Goal: Task Accomplishment & Management: Complete application form

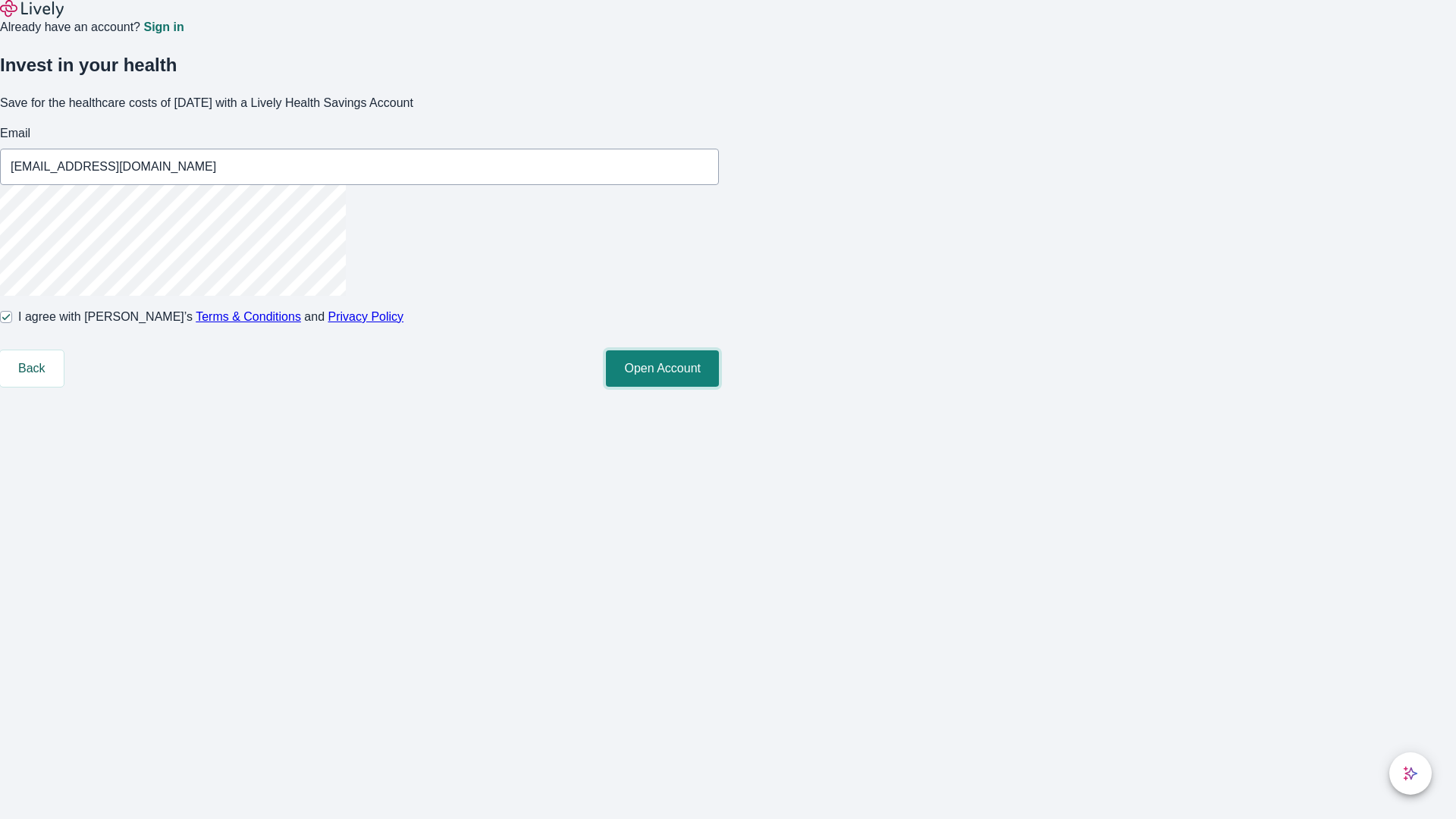
click at [719, 387] on button "Open Account" at bounding box center [662, 368] width 113 height 36
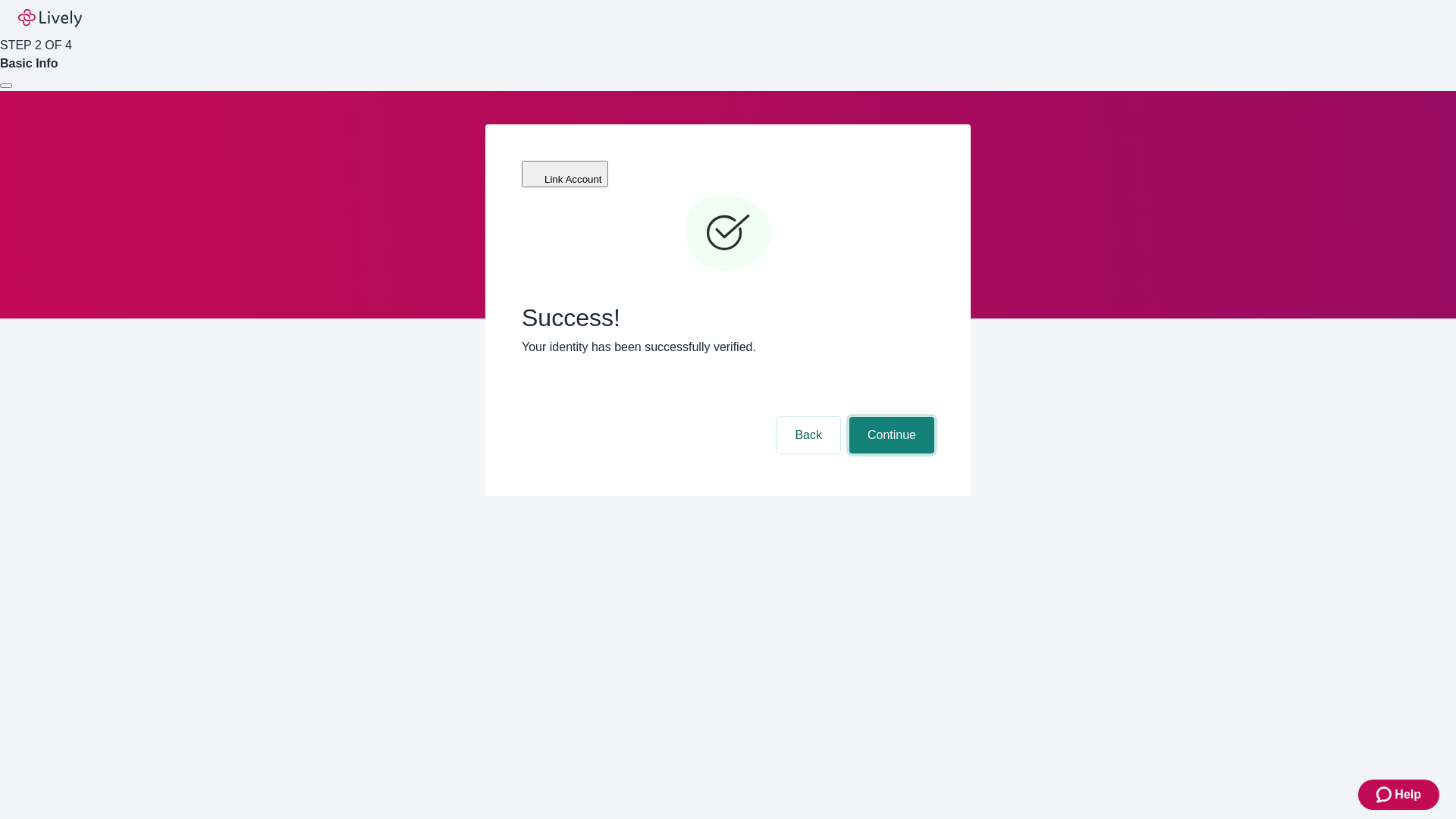
click at [890, 417] on button "Continue" at bounding box center [891, 434] width 85 height 36
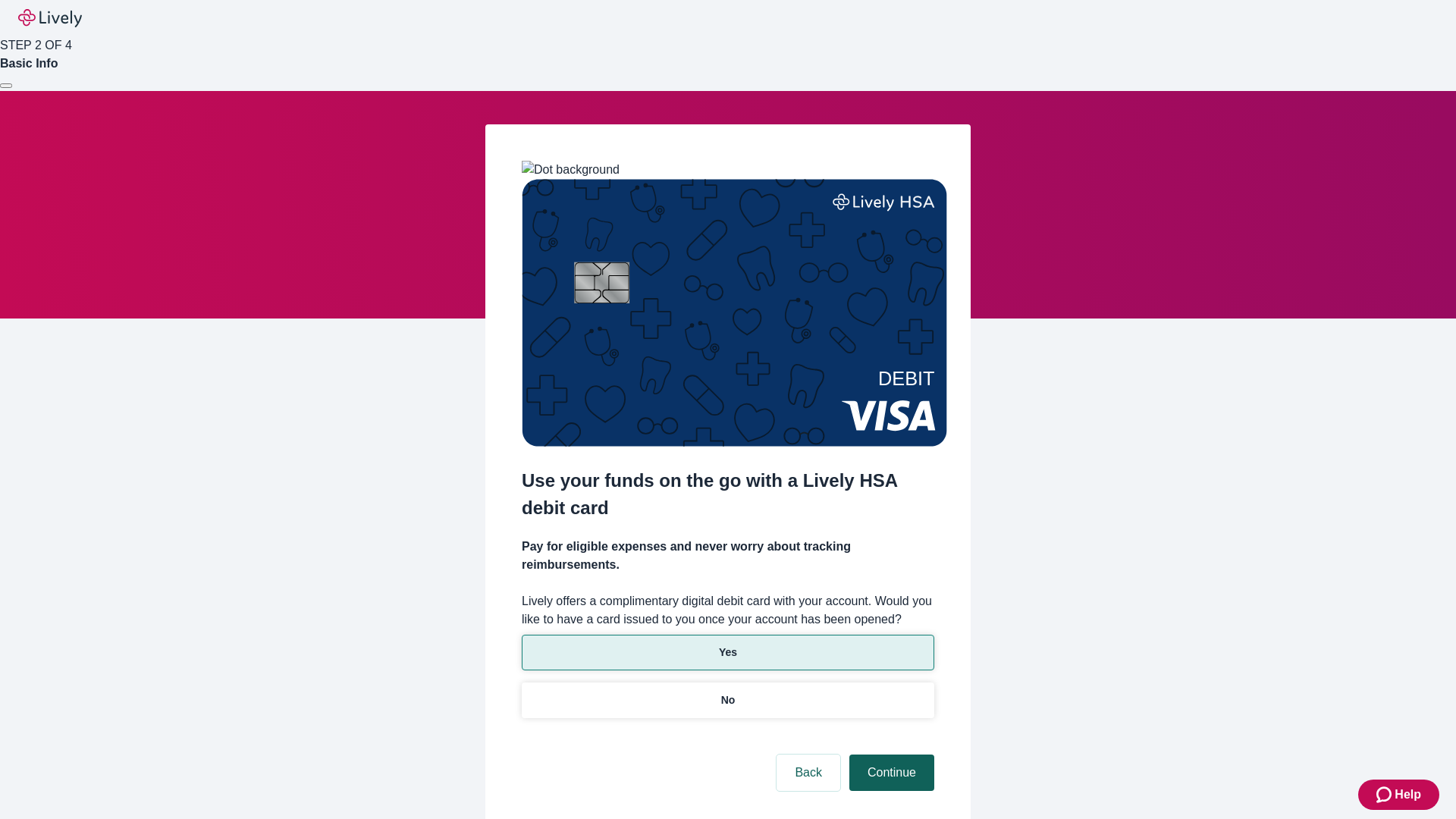
click at [727, 645] on p "Yes" at bounding box center [728, 653] width 18 height 16
click at [890, 754] on button "Continue" at bounding box center [891, 771] width 85 height 36
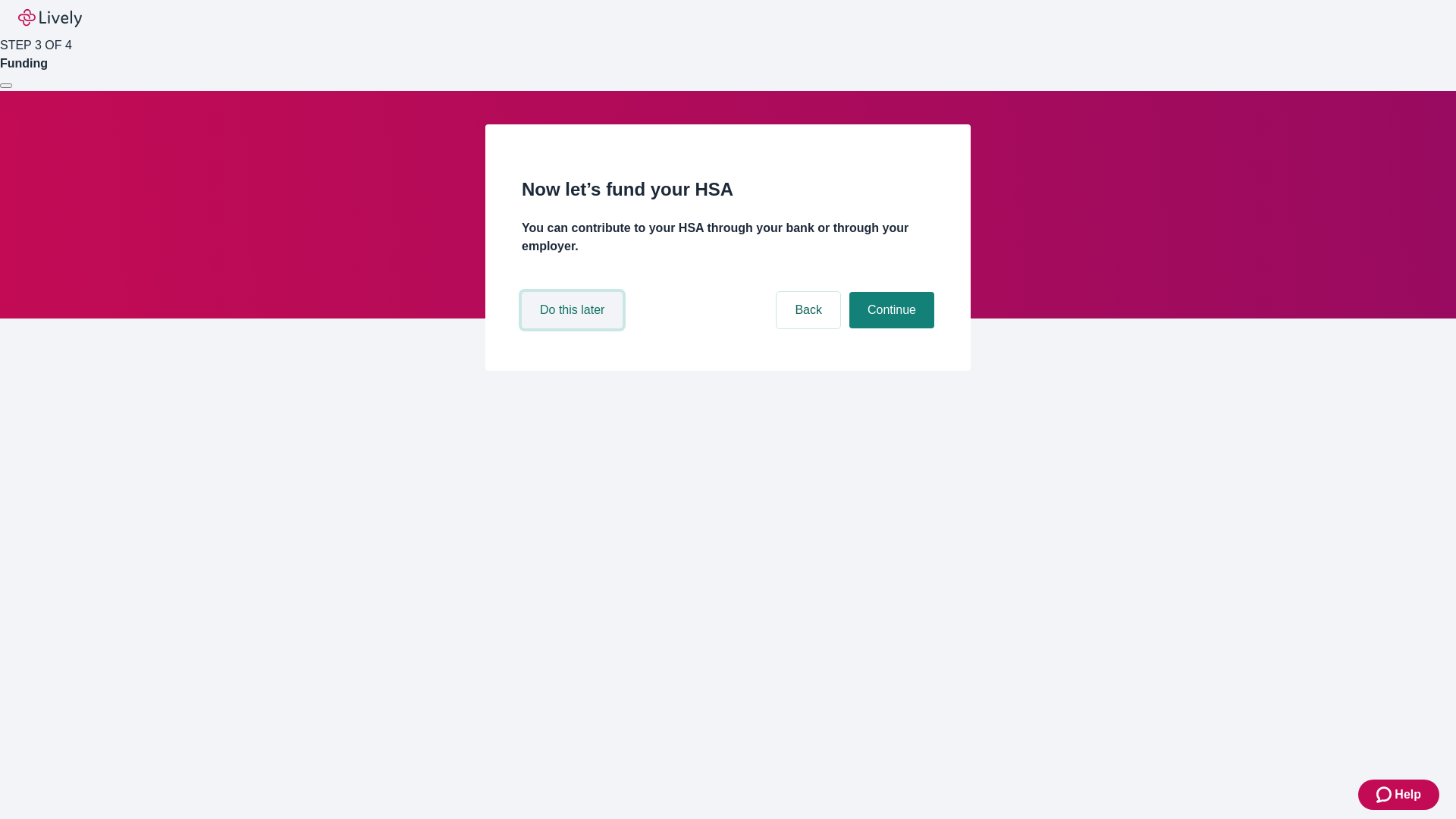
click at [574, 328] on button "Do this later" at bounding box center [572, 309] width 100 height 36
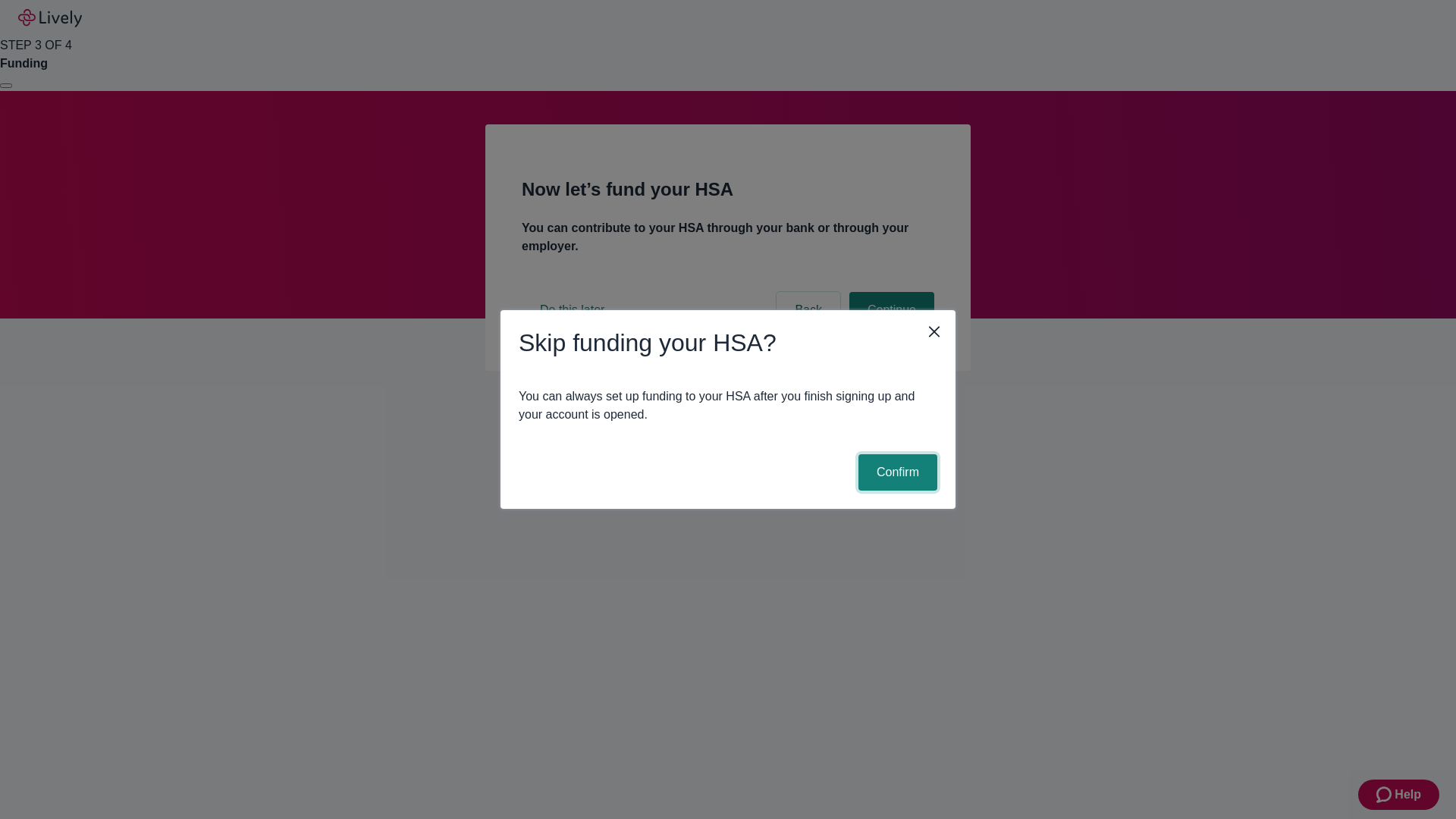
click at [896, 472] on button "Confirm" at bounding box center [898, 472] width 79 height 36
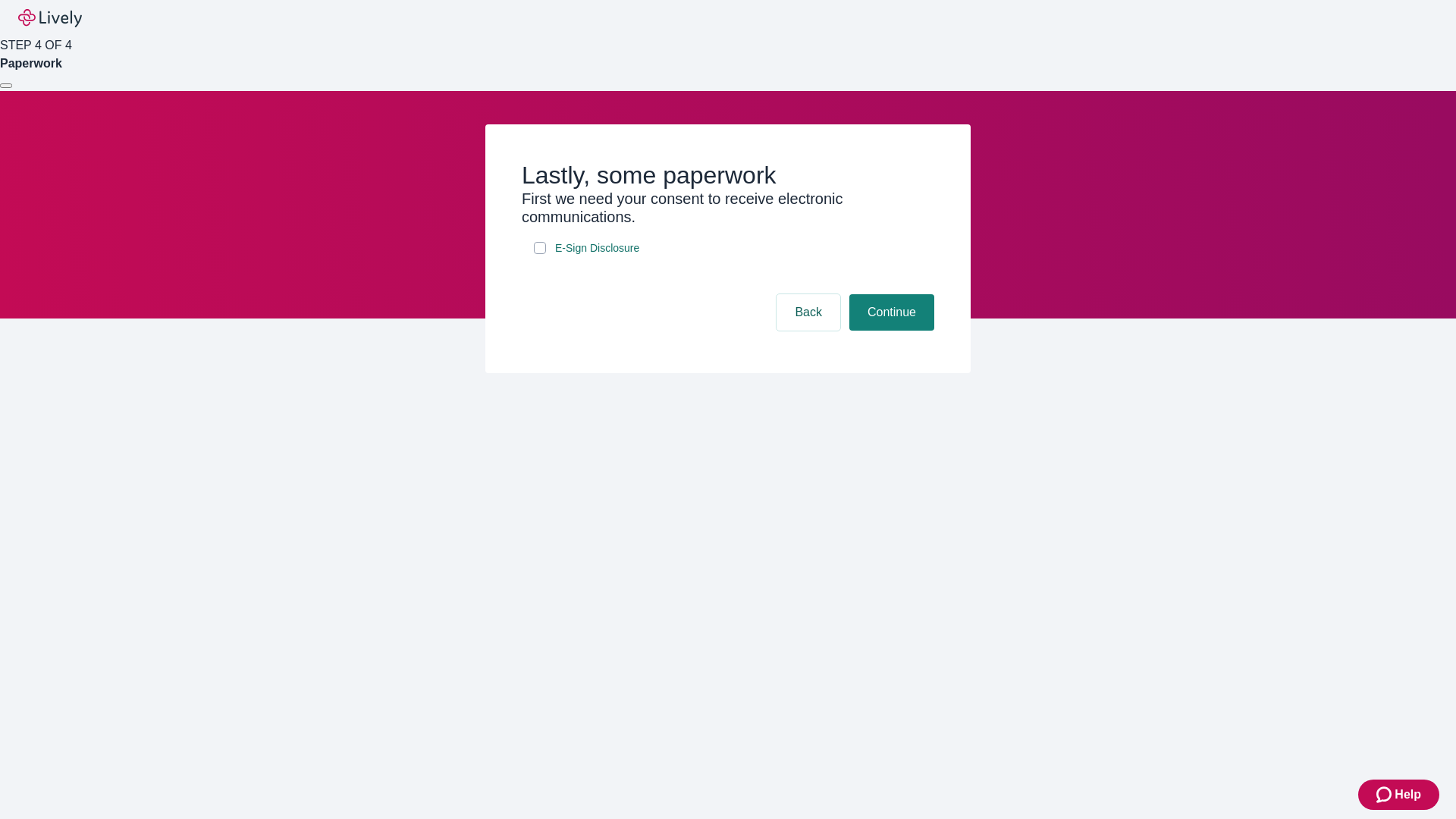
click at [540, 254] on input "E-Sign Disclosure" at bounding box center [540, 248] width 12 height 12
checkbox input "true"
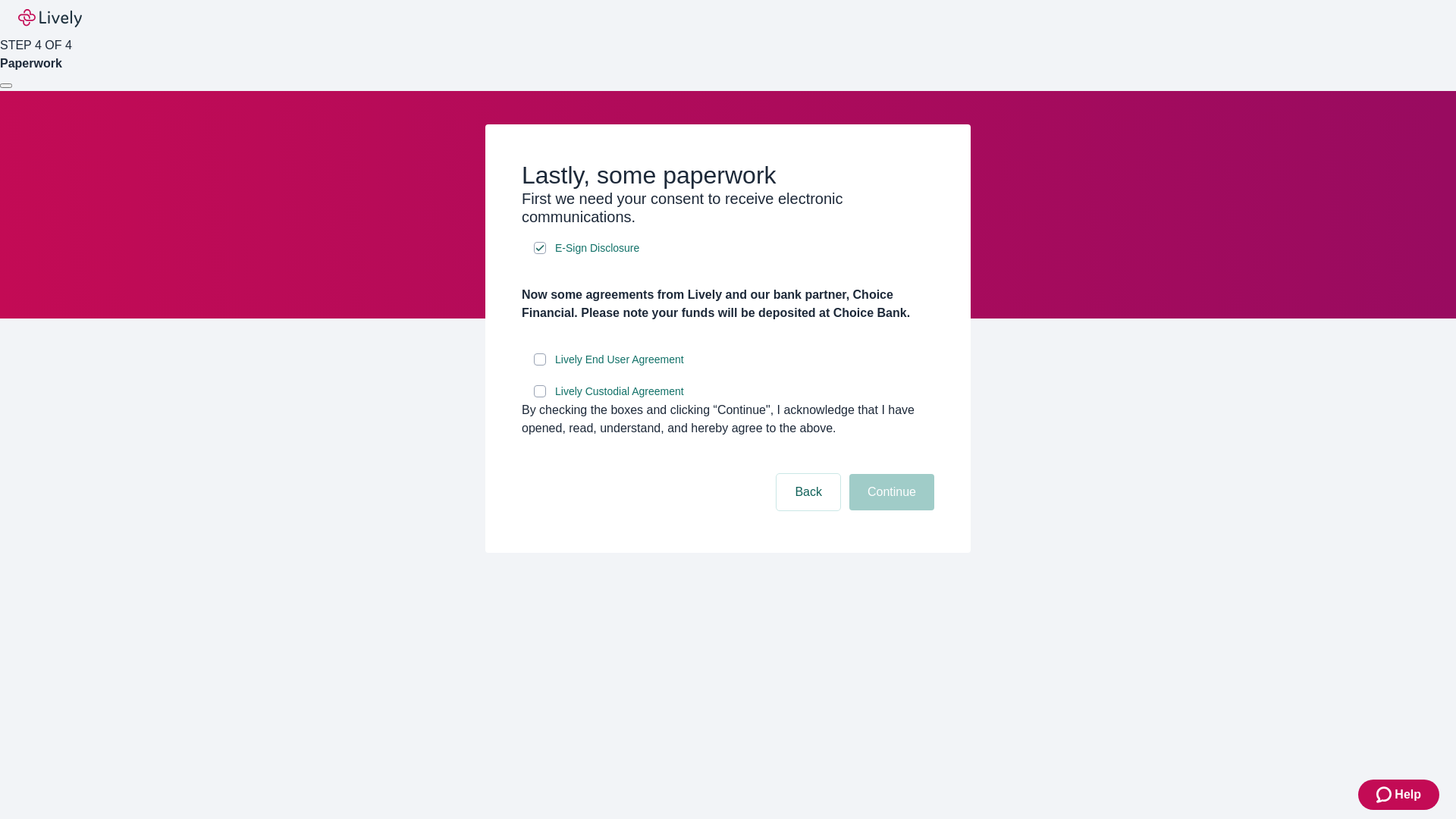
click at [540, 365] on input "Lively End User Agreement" at bounding box center [540, 359] width 12 height 12
checkbox input "true"
click at [540, 397] on input "Lively Custodial Agreement" at bounding box center [540, 391] width 12 height 12
checkbox input "true"
click at [890, 510] on button "Continue" at bounding box center [891, 491] width 85 height 36
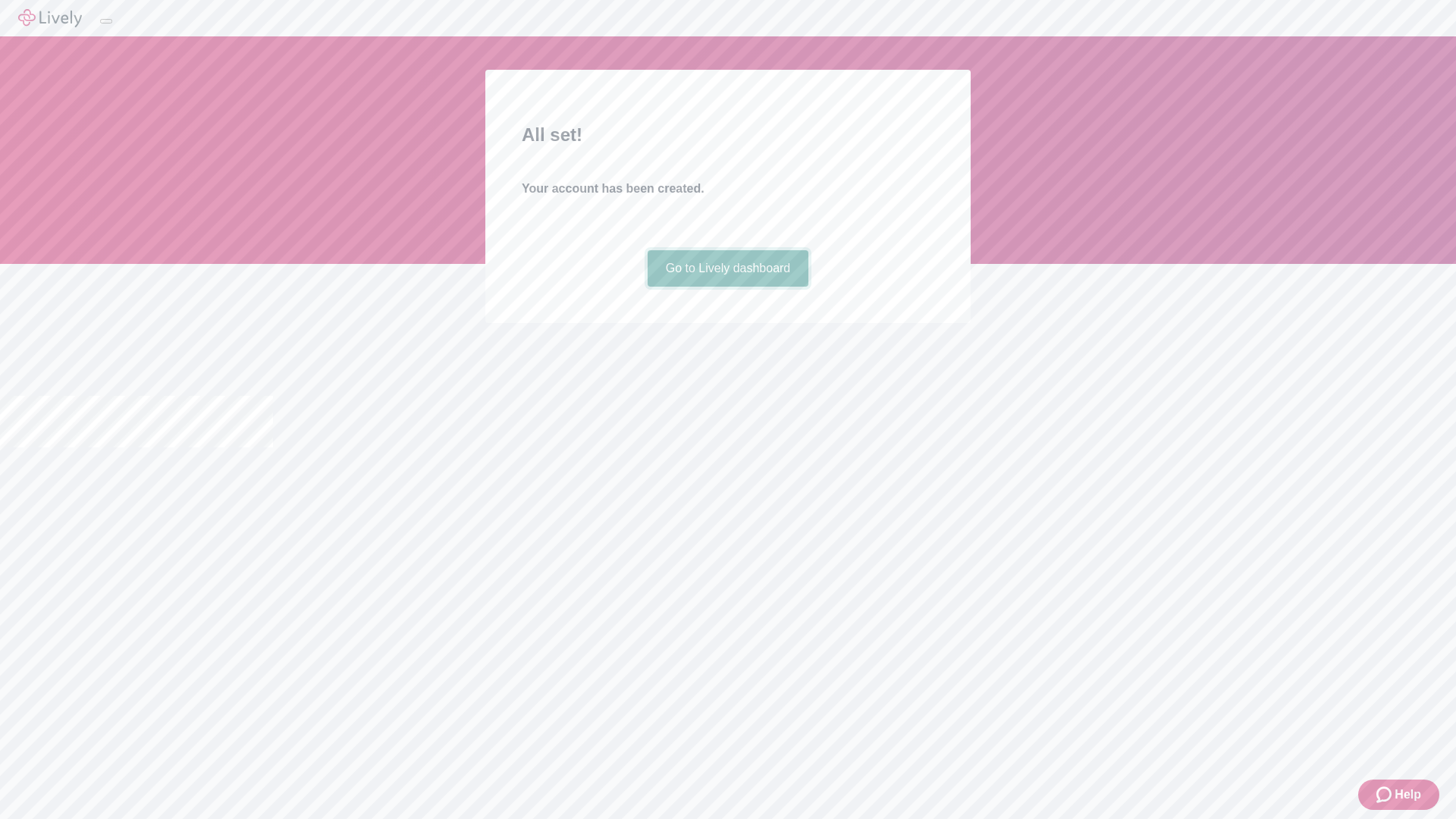
click at [727, 286] on link "Go to Lively dashboard" at bounding box center [728, 268] width 161 height 36
